Goal: Transaction & Acquisition: Subscribe to service/newsletter

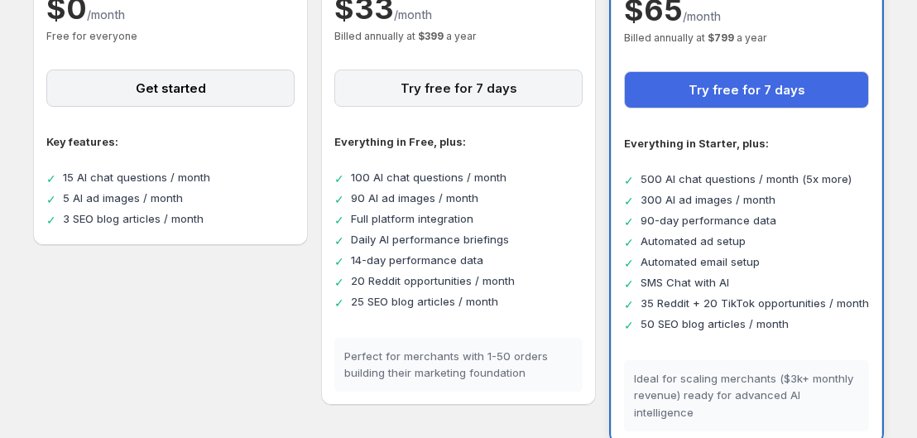
scroll to position [302, 0]
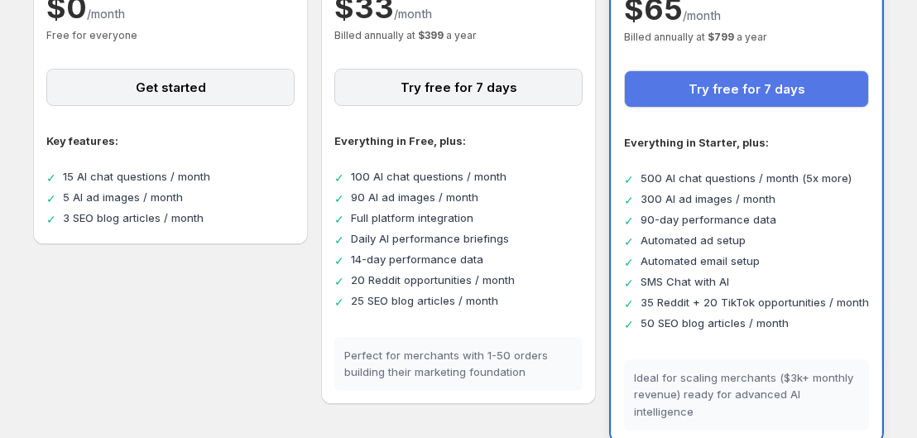
click at [666, 84] on button "Try free for 7 days" at bounding box center [746, 88] width 245 height 37
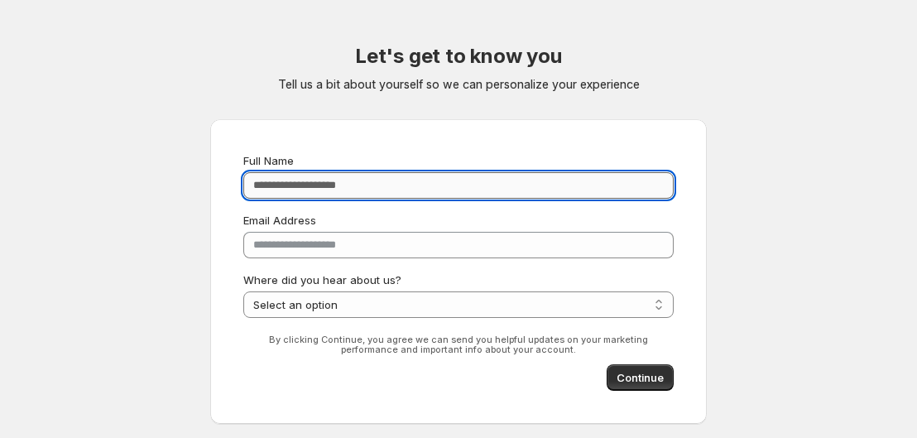
click at [603, 178] on input "Full Name" at bounding box center [458, 185] width 431 height 26
type input "**********"
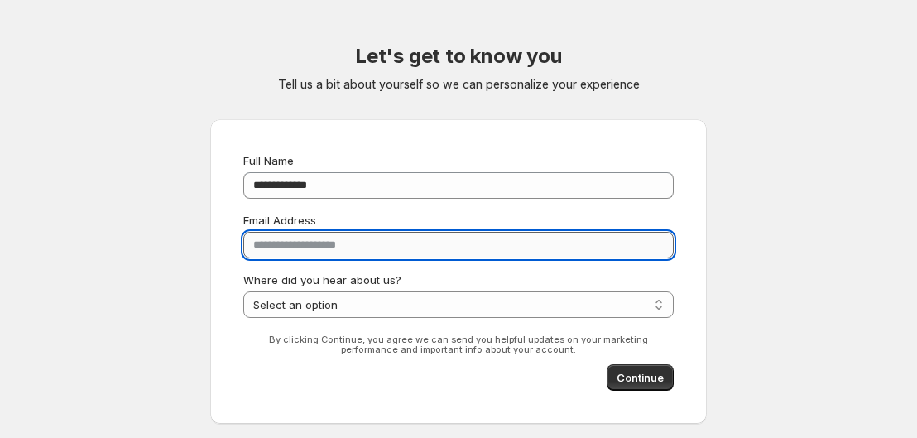
click at [467, 244] on input "**********" at bounding box center [458, 245] width 431 height 26
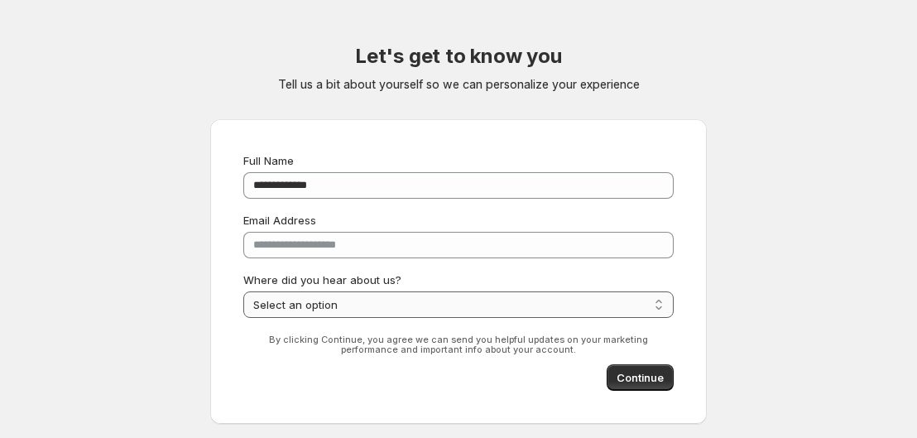
click at [435, 300] on select "**********" at bounding box center [458, 304] width 431 height 26
select select "******"
click at [243, 291] on select "**********" at bounding box center [458, 304] width 431 height 26
click at [637, 379] on span "Continue" at bounding box center [640, 377] width 47 height 17
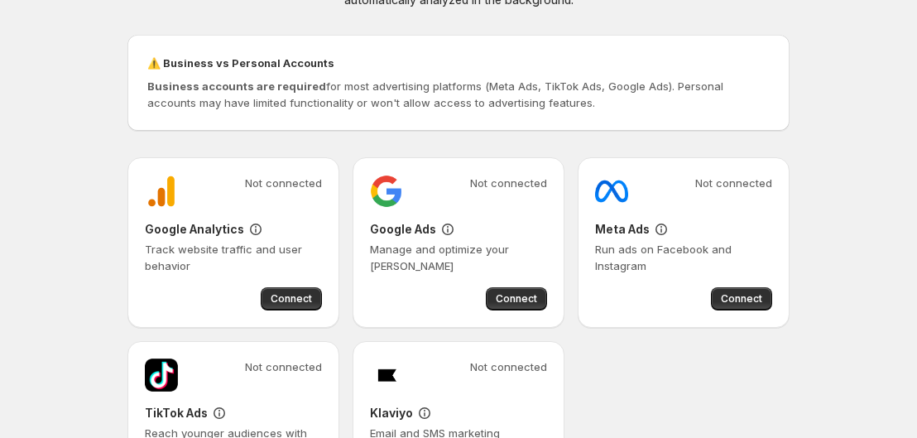
scroll to position [98, 0]
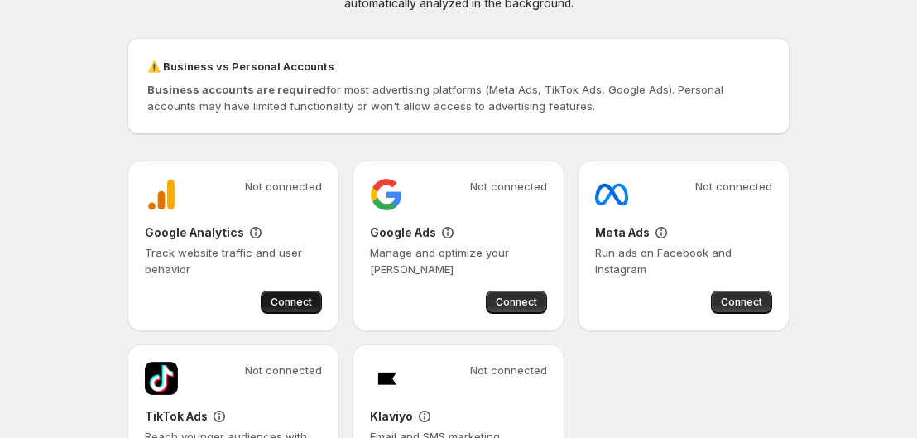
click at [293, 308] on span "Connect" at bounding box center [291, 302] width 41 height 13
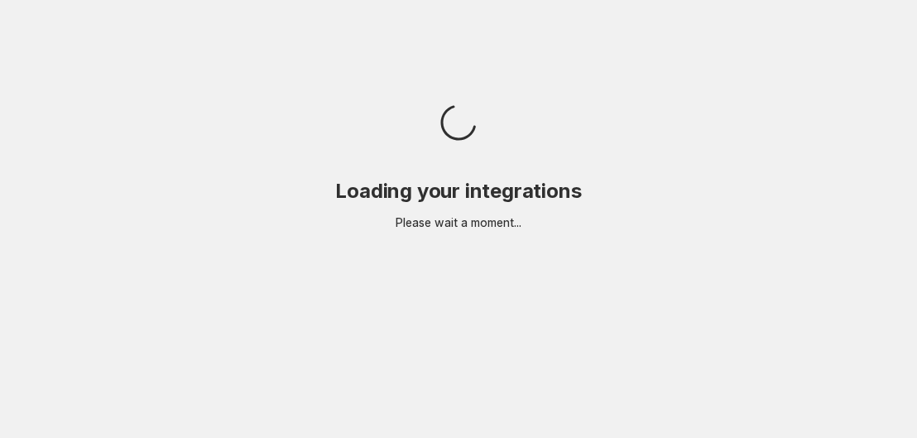
scroll to position [0, 0]
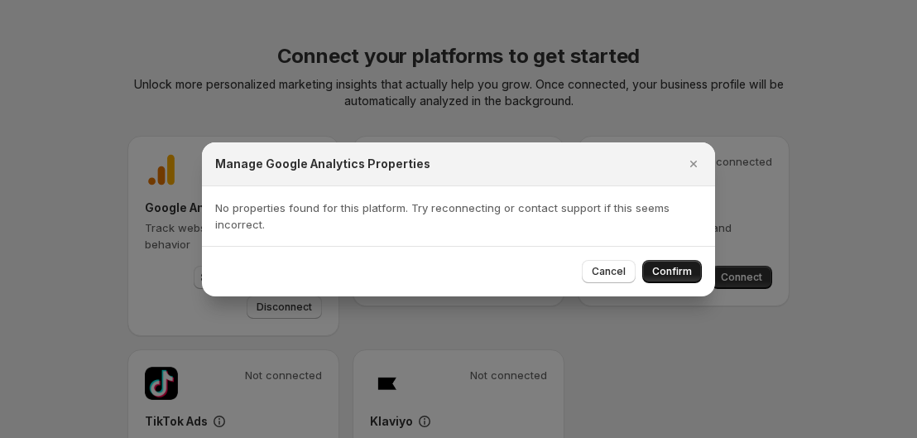
click at [658, 267] on span "Confirm" at bounding box center [672, 271] width 40 height 13
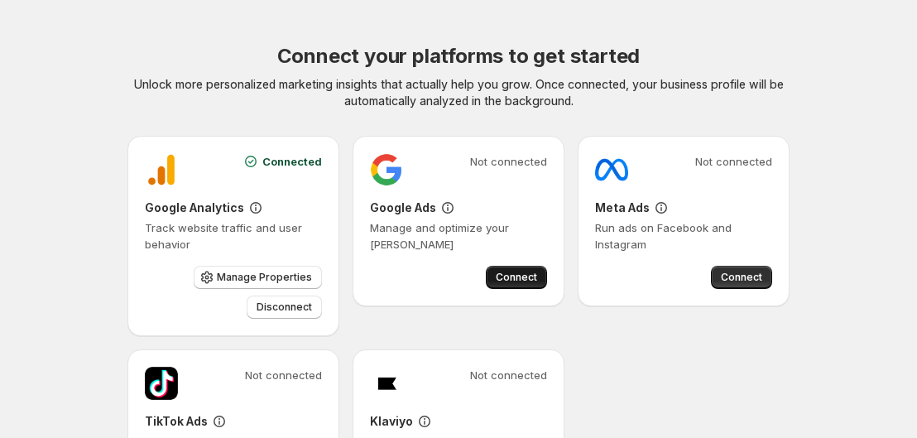
click at [517, 278] on span "Connect" at bounding box center [516, 277] width 41 height 13
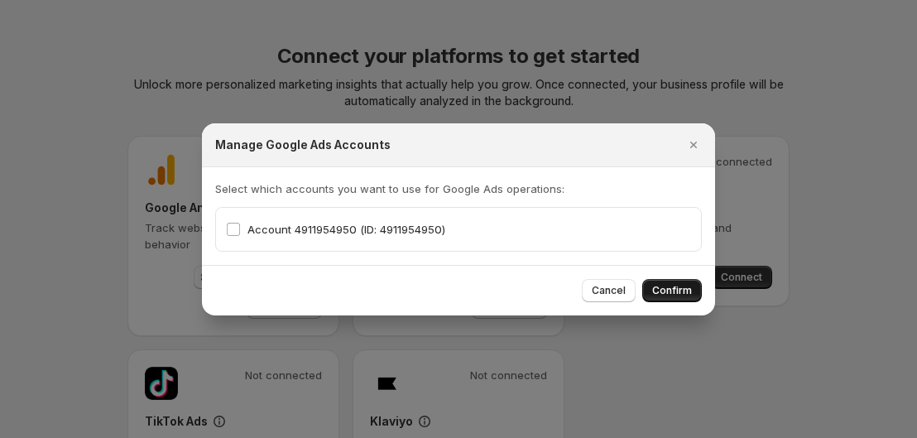
click at [672, 286] on span "Confirm" at bounding box center [672, 290] width 40 height 13
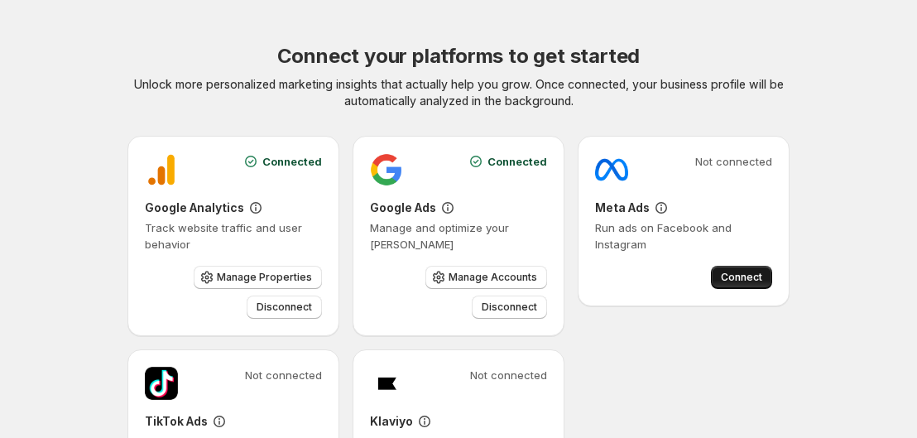
click at [721, 279] on button "Connect" at bounding box center [741, 277] width 61 height 23
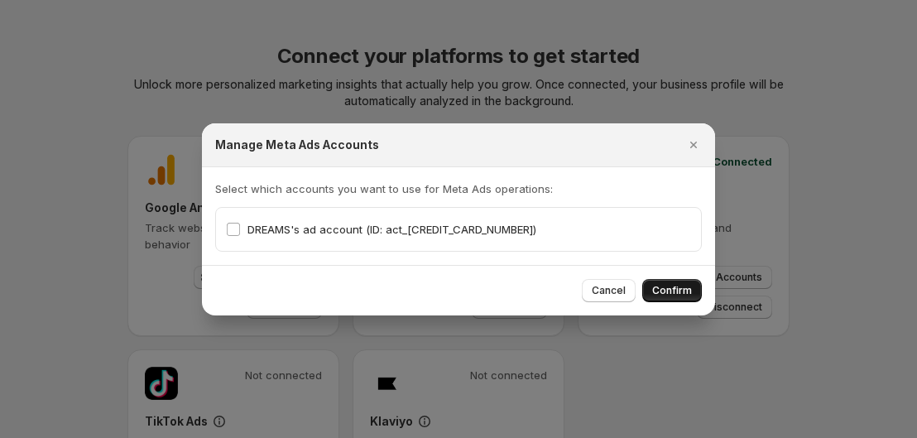
click at [656, 292] on span "Confirm" at bounding box center [672, 290] width 40 height 13
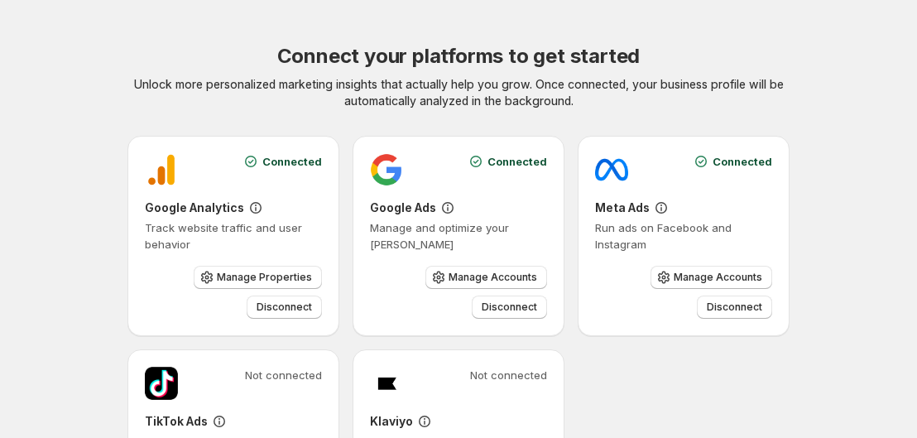
scroll to position [168, 0]
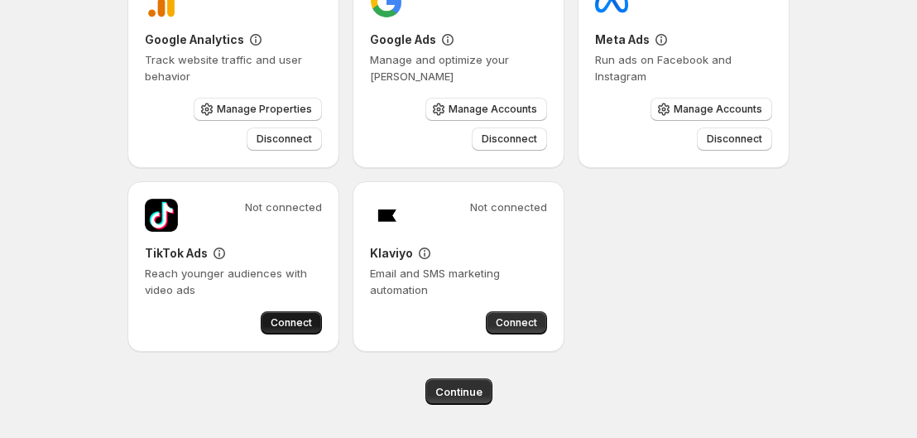
click at [283, 330] on button "Connect" at bounding box center [291, 322] width 61 height 23
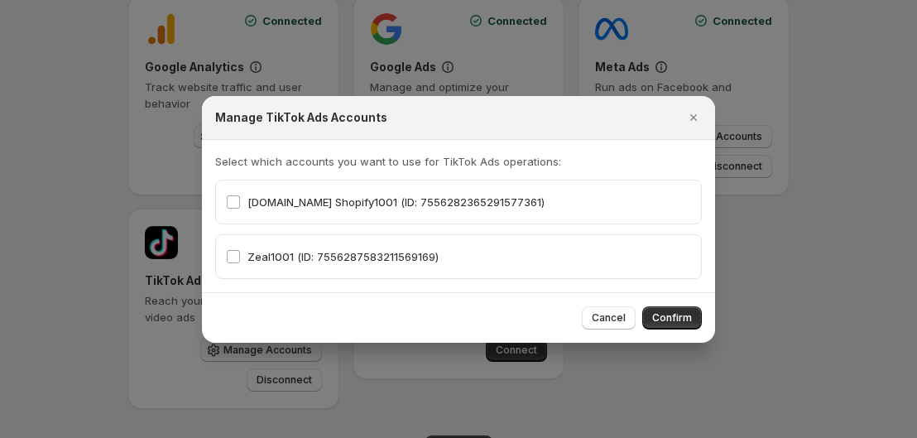
scroll to position [162, 0]
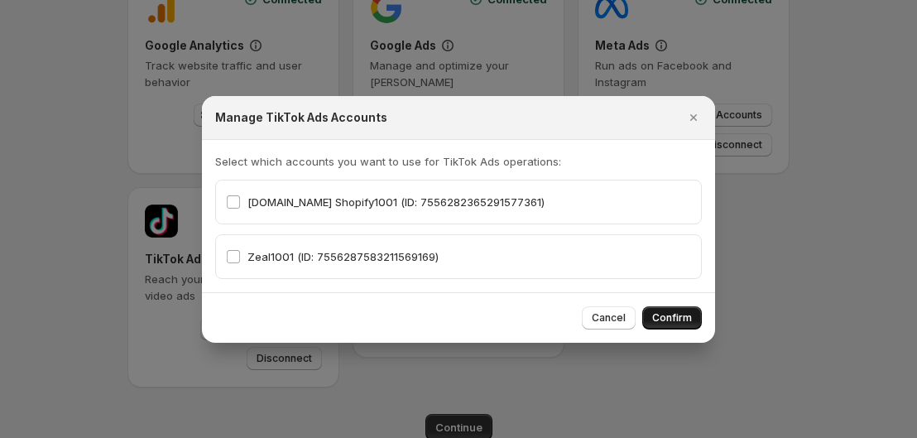
click at [666, 313] on span "Confirm" at bounding box center [672, 317] width 40 height 13
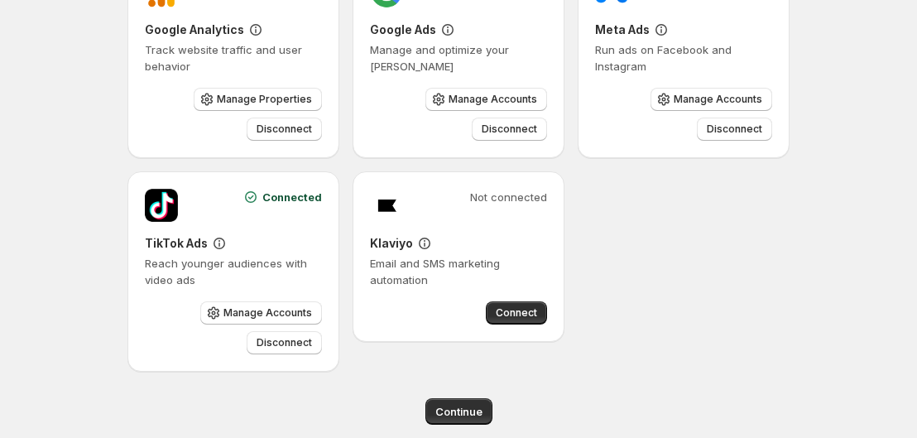
scroll to position [179, 0]
click at [530, 306] on span "Connect" at bounding box center [516, 312] width 41 height 13
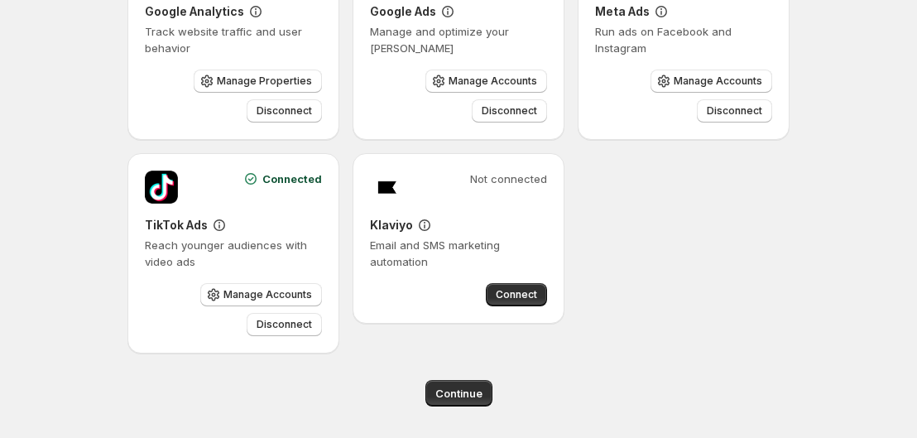
scroll to position [197, 0]
click at [466, 397] on span "Continue" at bounding box center [458, 392] width 47 height 17
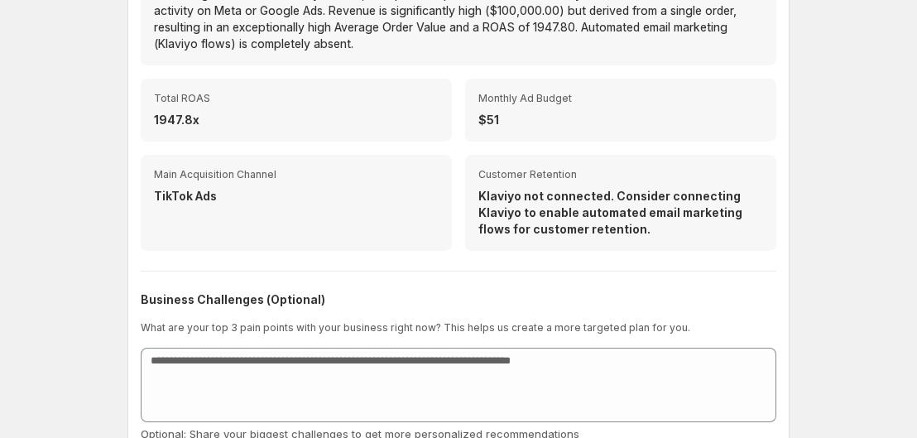
scroll to position [678, 0]
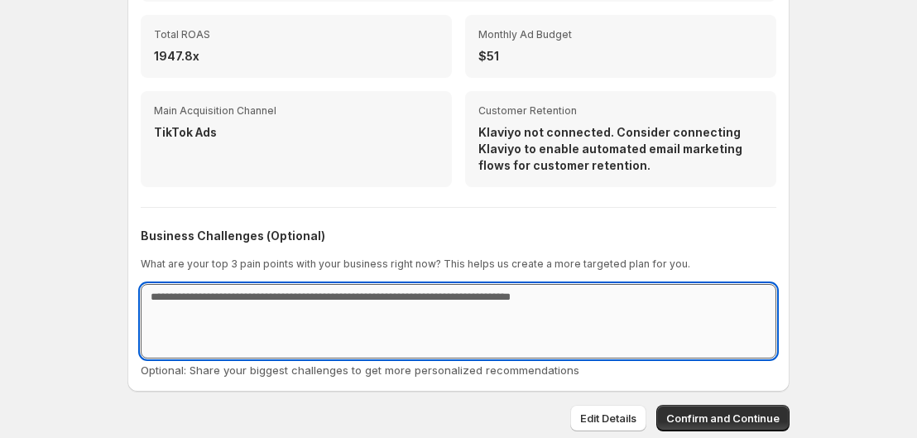
click at [438, 318] on textarea at bounding box center [459, 321] width 636 height 75
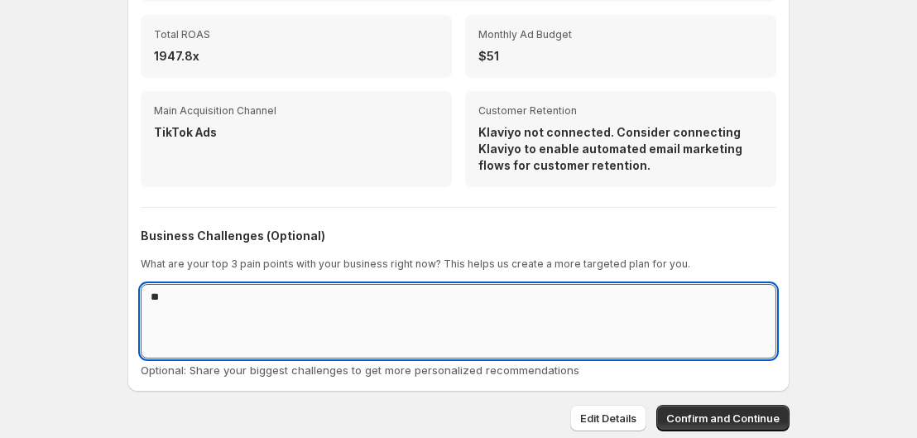
type textarea "*"
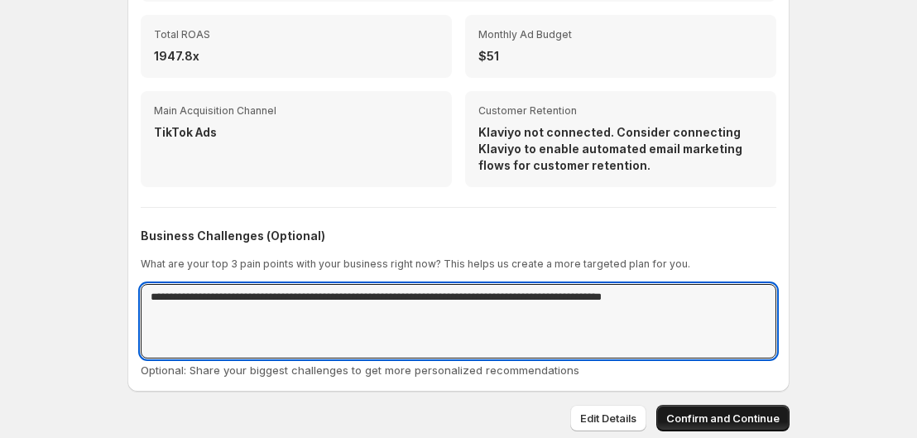
type textarea "**********"
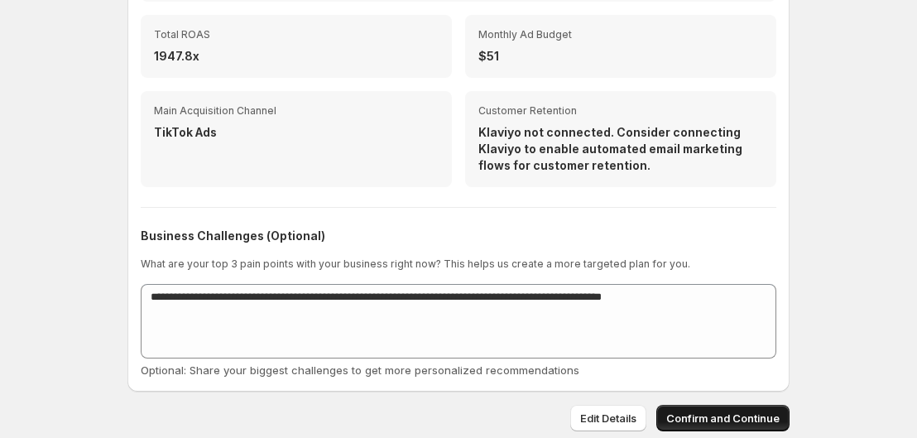
click at [692, 416] on span "Confirm and Continue" at bounding box center [722, 418] width 113 height 17
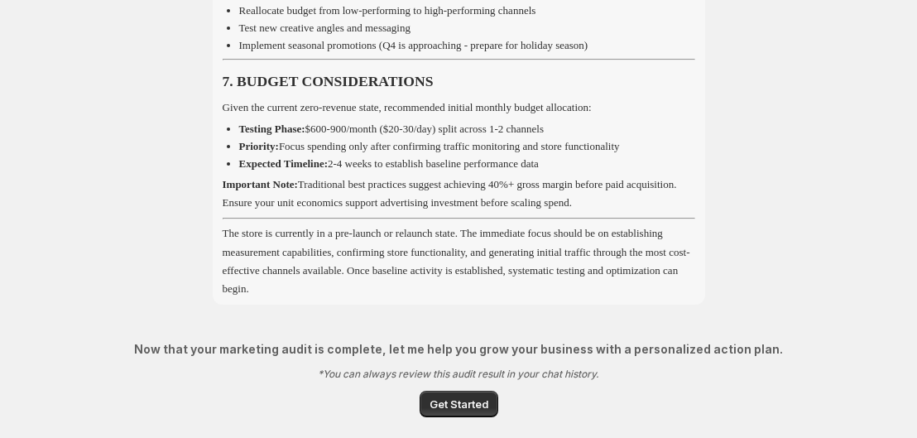
scroll to position [2654, 0]
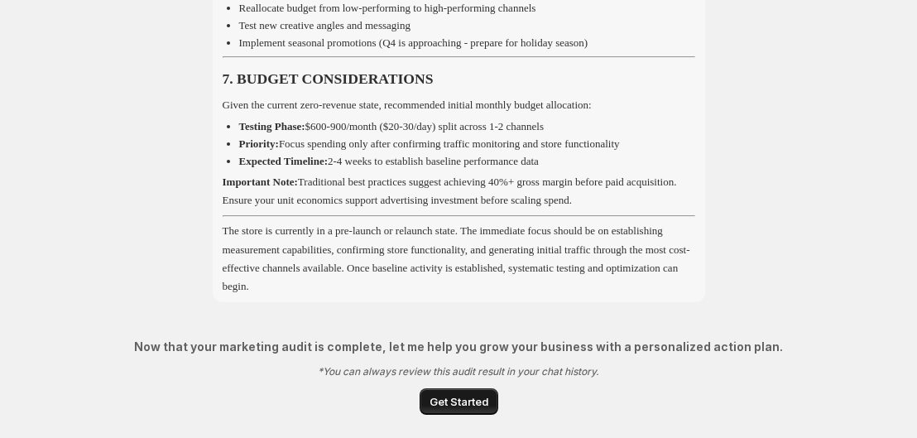
click at [450, 402] on span "Get Started" at bounding box center [459, 401] width 59 height 17
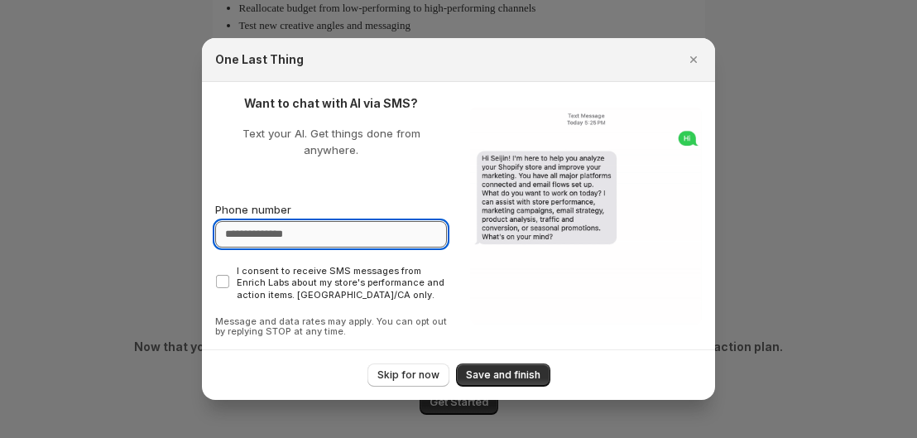
click at [327, 229] on input "Phone number" at bounding box center [331, 234] width 232 height 26
type input "**********"
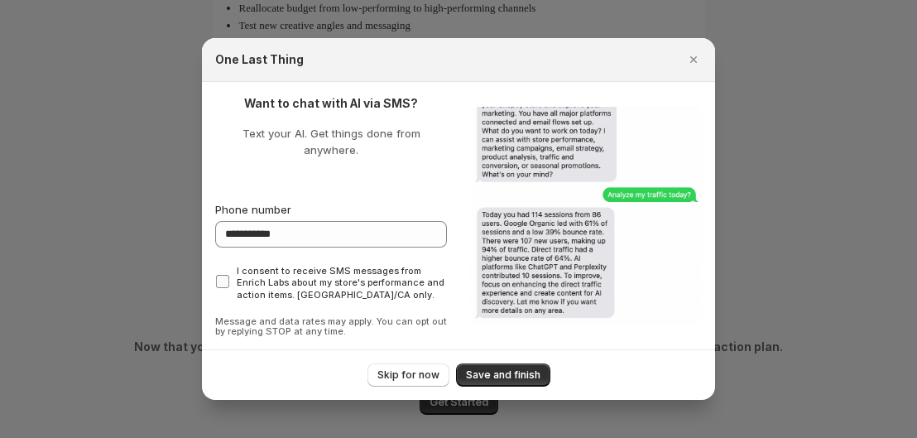
click at [254, 272] on span "I consent to receive SMS messages from Enrich Labs about my store's performance…" at bounding box center [341, 283] width 208 height 36
click at [465, 363] on button "Save and finish" at bounding box center [503, 374] width 94 height 23
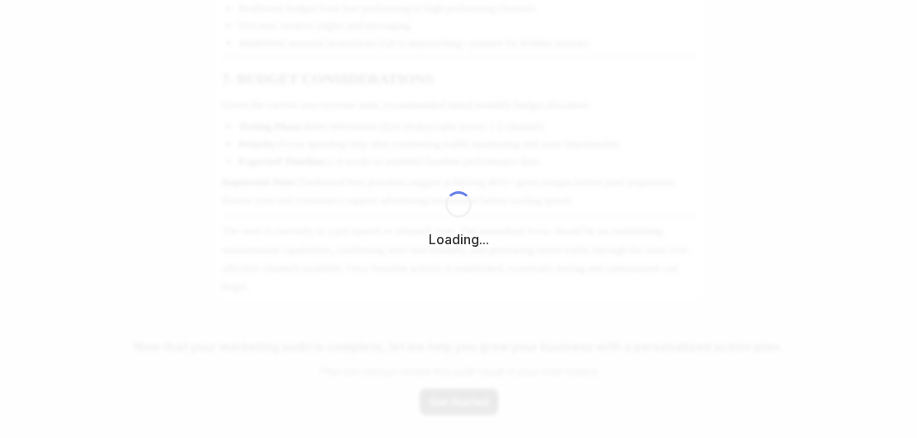
select select "*********"
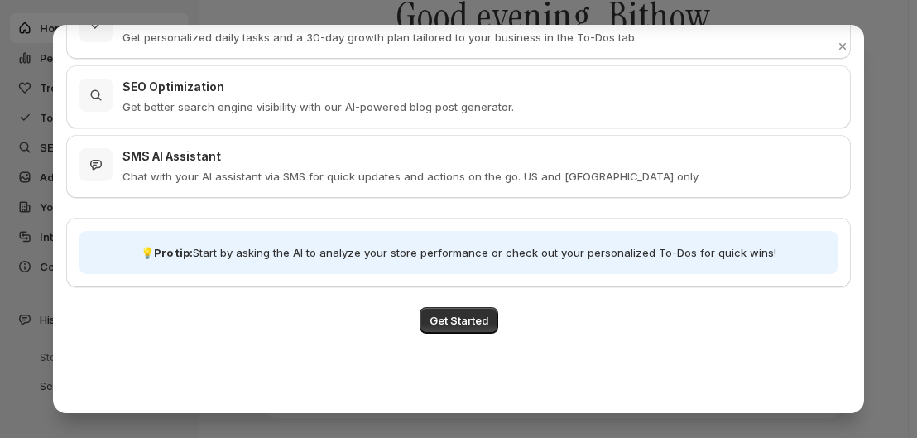
scroll to position [403, 0]
click at [463, 320] on span "Get Started" at bounding box center [459, 320] width 59 height 17
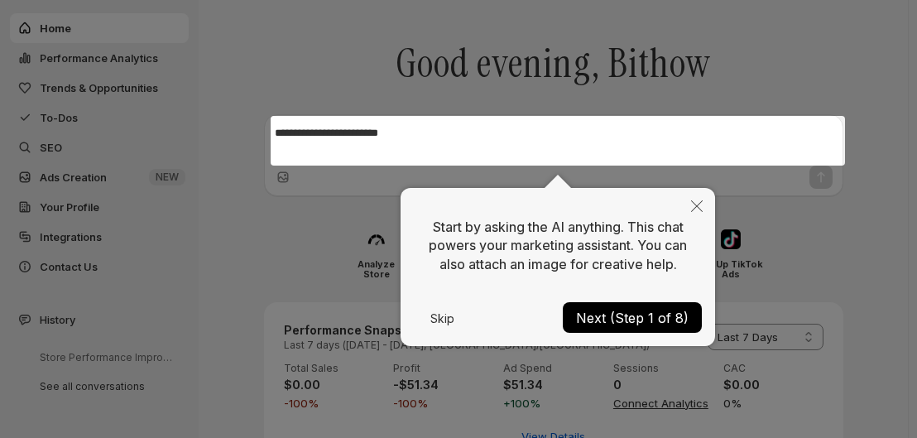
scroll to position [46, 0]
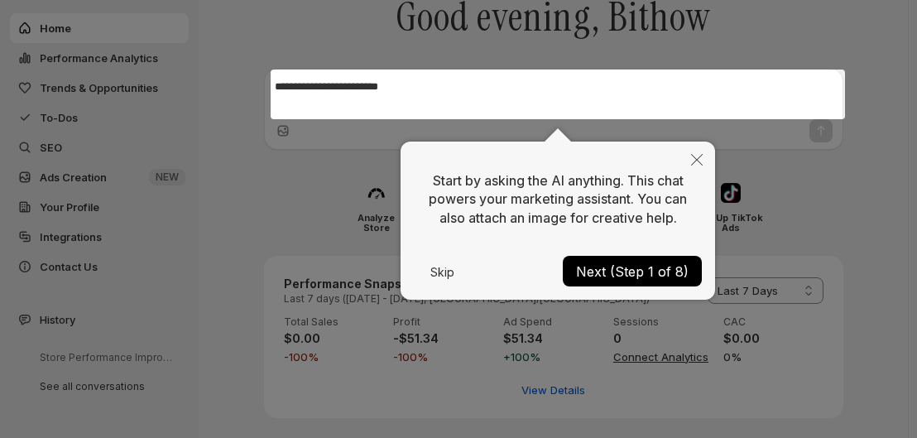
click at [616, 267] on button "Next (Step 1 of 8)" at bounding box center [632, 271] width 139 height 31
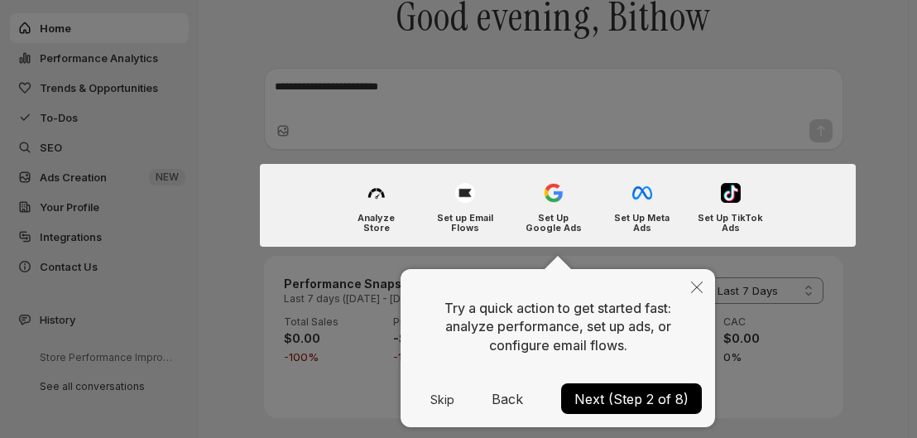
click at [618, 391] on button "Next (Step 2 of 8)" at bounding box center [631, 398] width 141 height 31
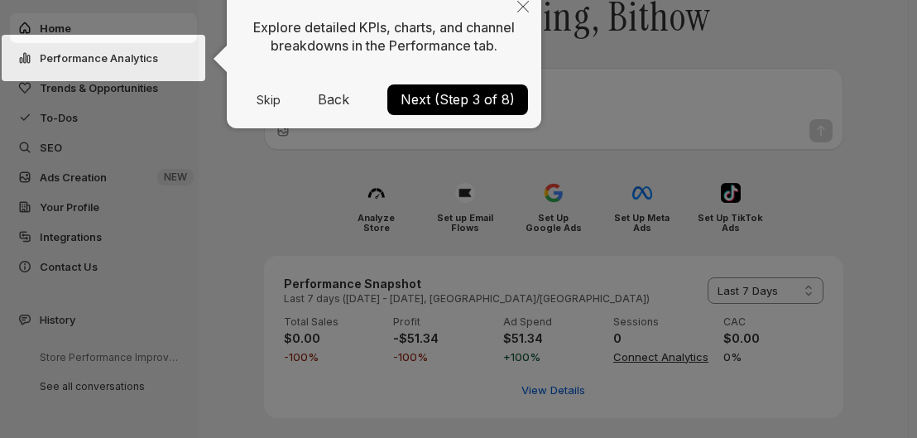
scroll to position [17, 0]
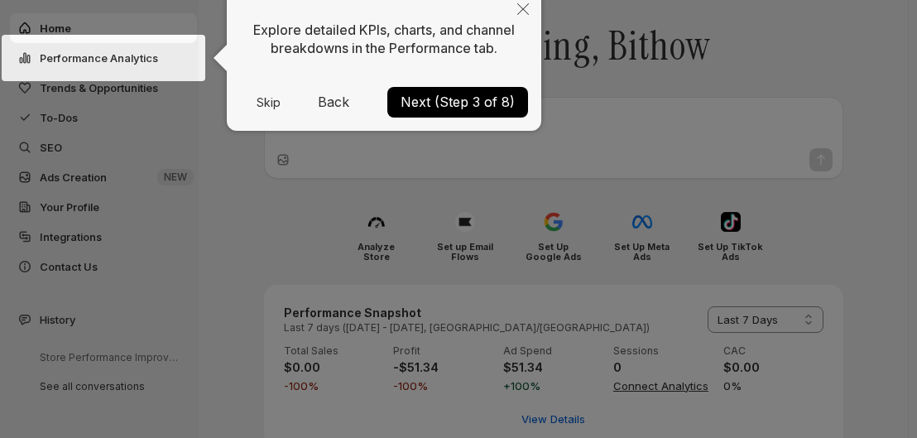
click at [432, 103] on button "Next (Step 3 of 8)" at bounding box center [457, 102] width 141 height 31
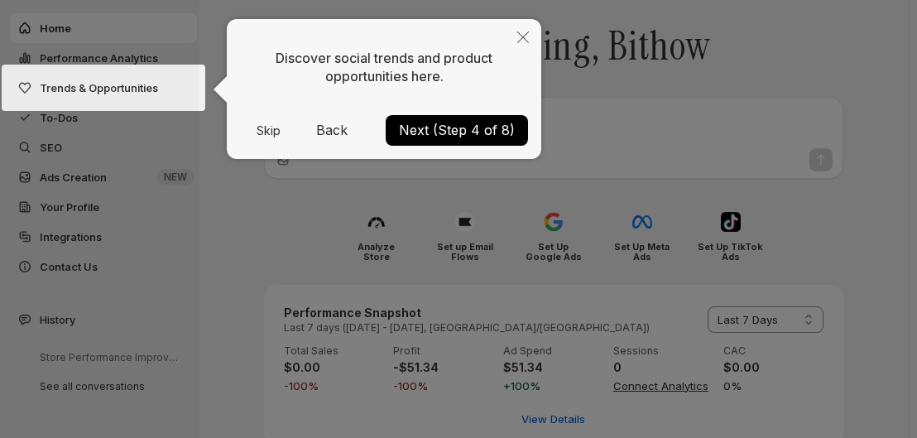
scroll to position [18, 0]
click at [438, 123] on button "Next (Step 4 of 8)" at bounding box center [457, 129] width 142 height 31
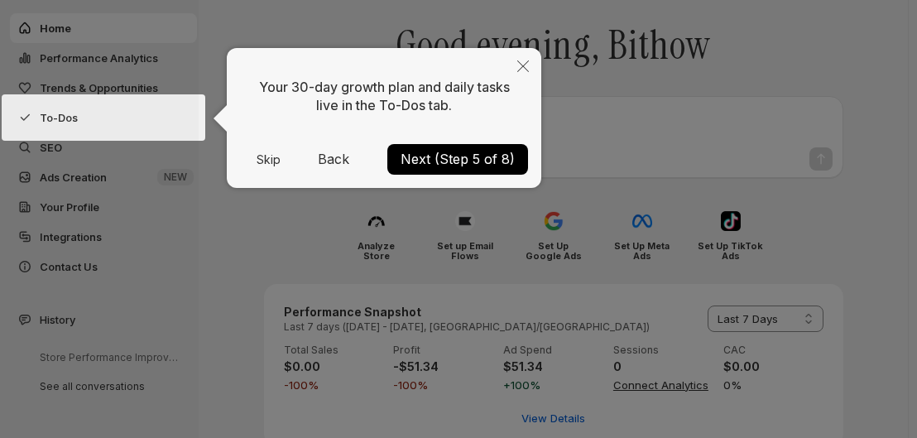
scroll to position [46, 0]
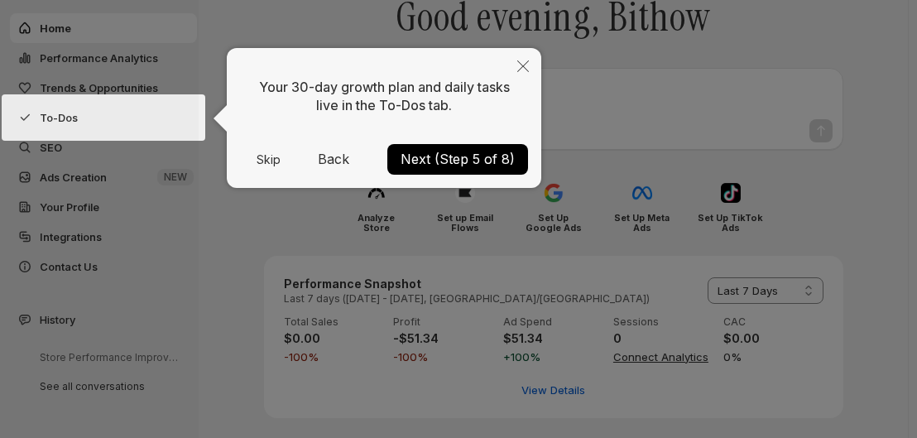
click at [443, 147] on button "Next (Step 5 of 8)" at bounding box center [457, 159] width 141 height 31
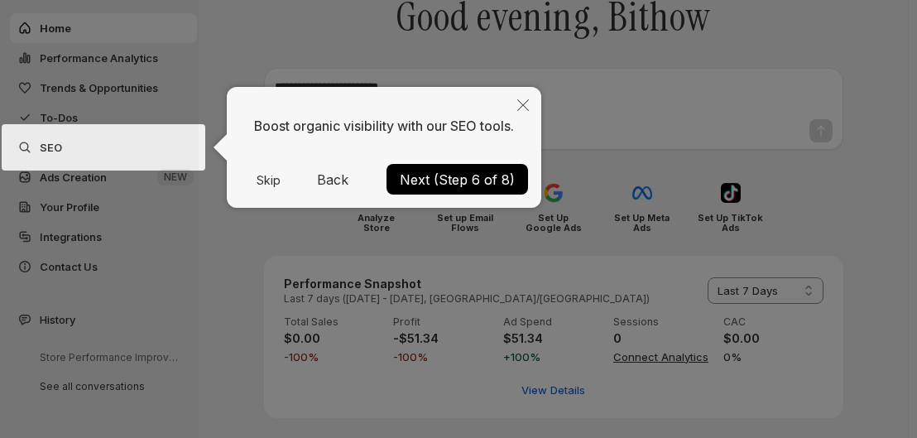
click at [436, 171] on button "Next (Step 6 of 8)" at bounding box center [458, 179] width 142 height 31
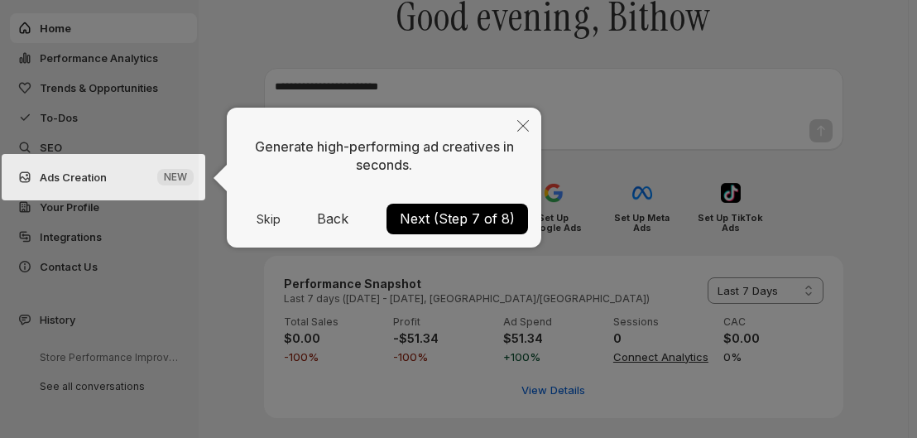
click at [442, 204] on button "Next (Step 7 of 8)" at bounding box center [458, 219] width 142 height 31
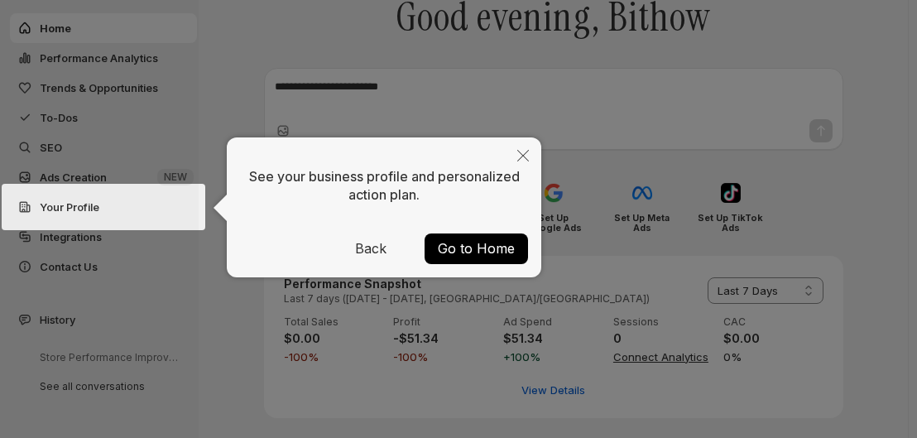
click at [475, 240] on button "Go to Home" at bounding box center [476, 248] width 103 height 31
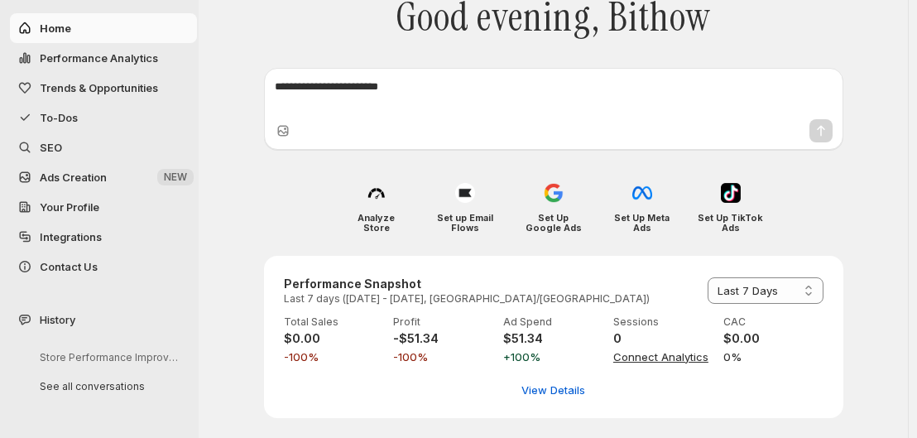
click at [102, 90] on span "Trends & Opportunities" at bounding box center [99, 87] width 118 height 13
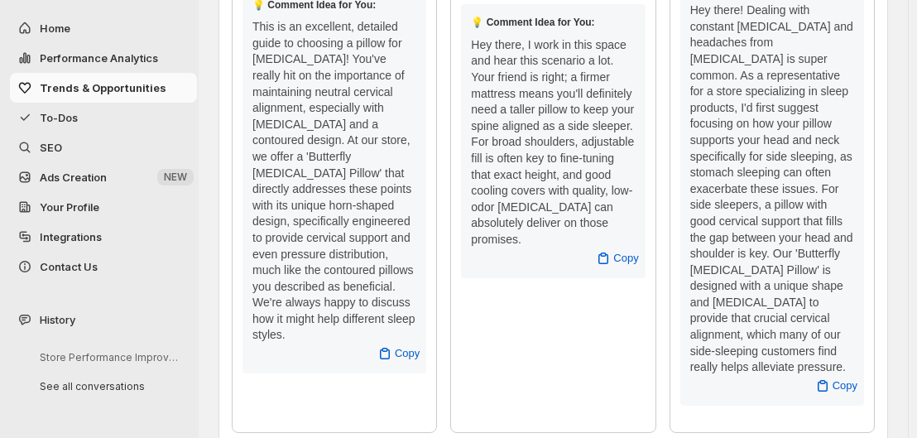
scroll to position [944, 0]
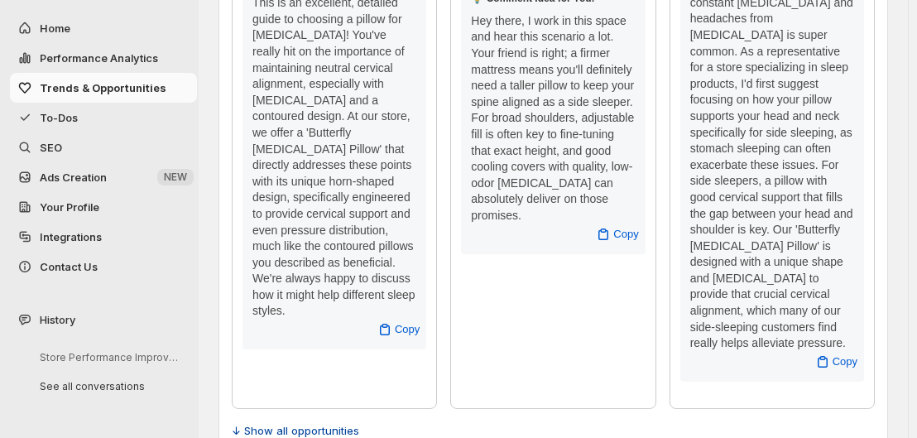
click at [299, 417] on button "↓ Show all opportunities" at bounding box center [295, 430] width 147 height 26
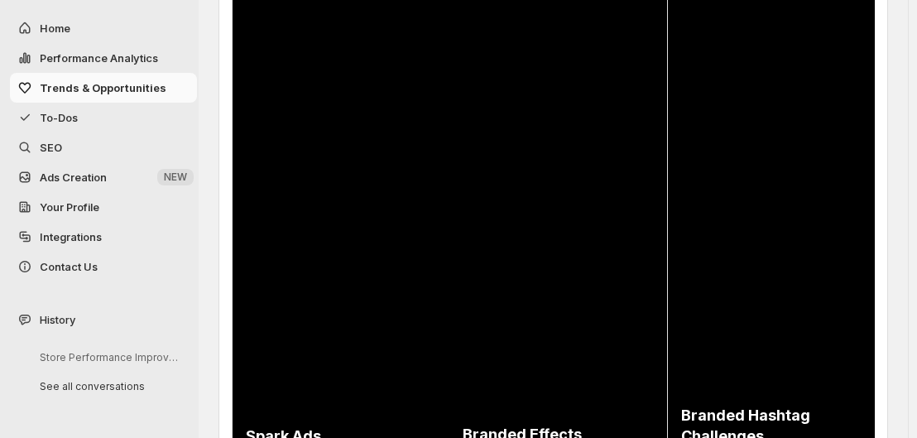
scroll to position [104, 0]
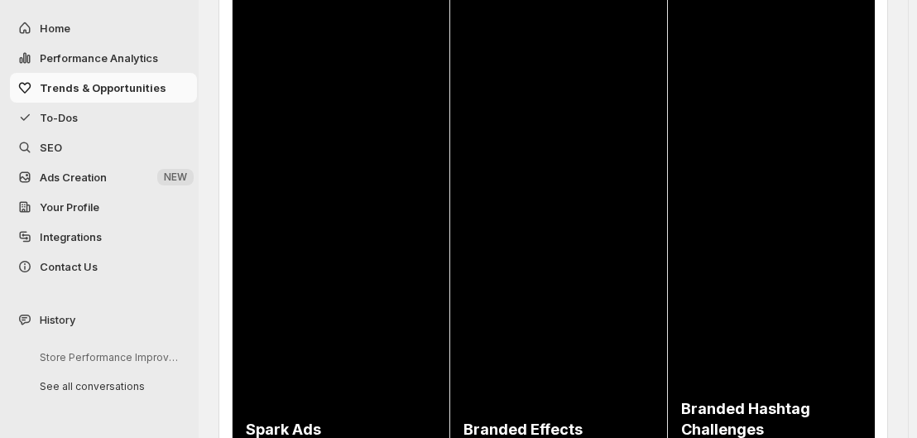
click at [104, 176] on span "Ads Creation" at bounding box center [73, 177] width 67 height 13
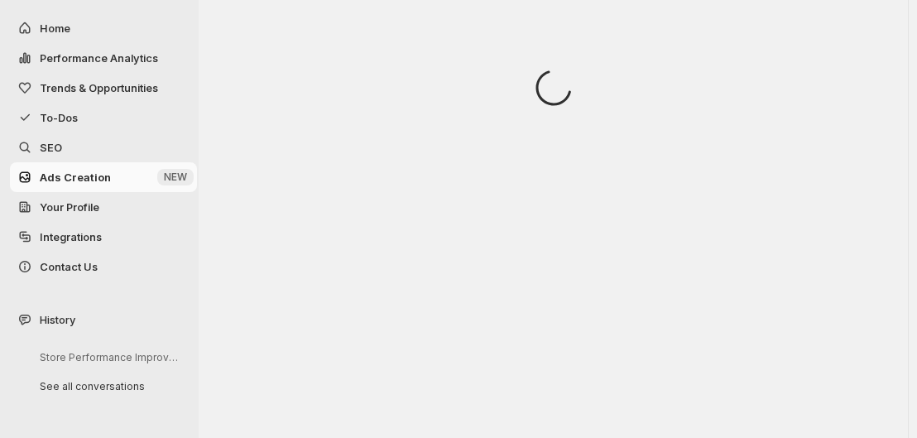
scroll to position [0, 0]
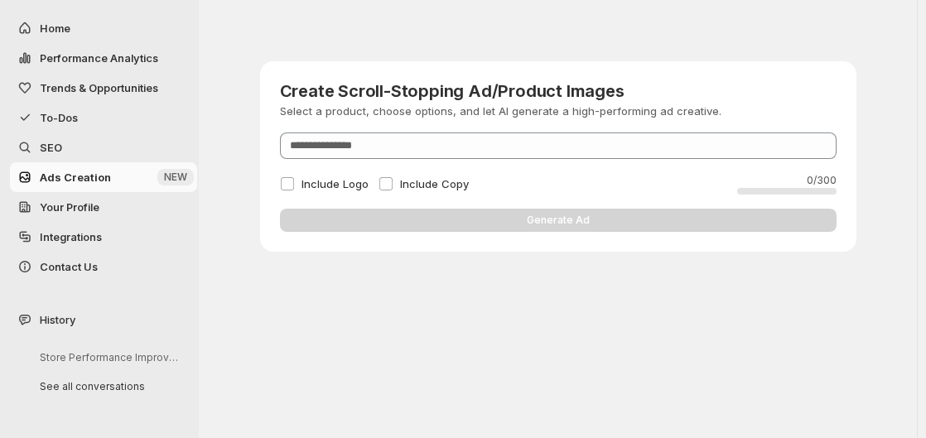
click at [91, 64] on span "Performance Analytics" at bounding box center [99, 57] width 118 height 13
select select "**********"
